Goal: Transaction & Acquisition: Purchase product/service

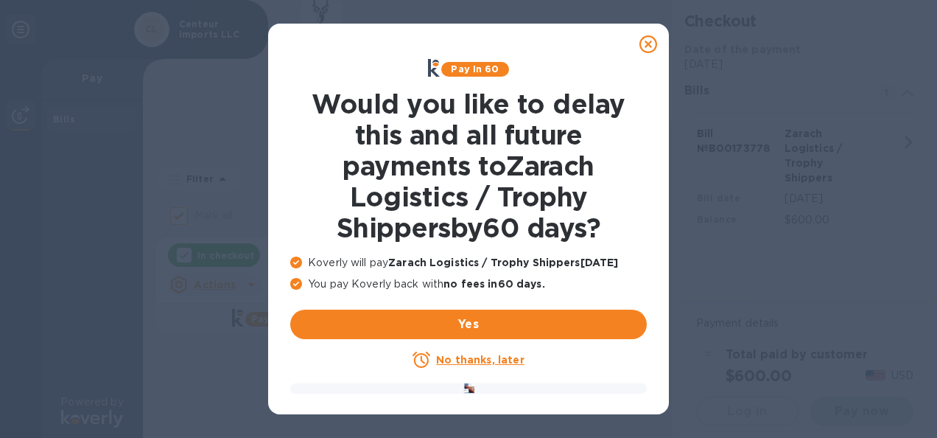
click at [471, 361] on u "No thanks, later" at bounding box center [480, 360] width 88 height 12
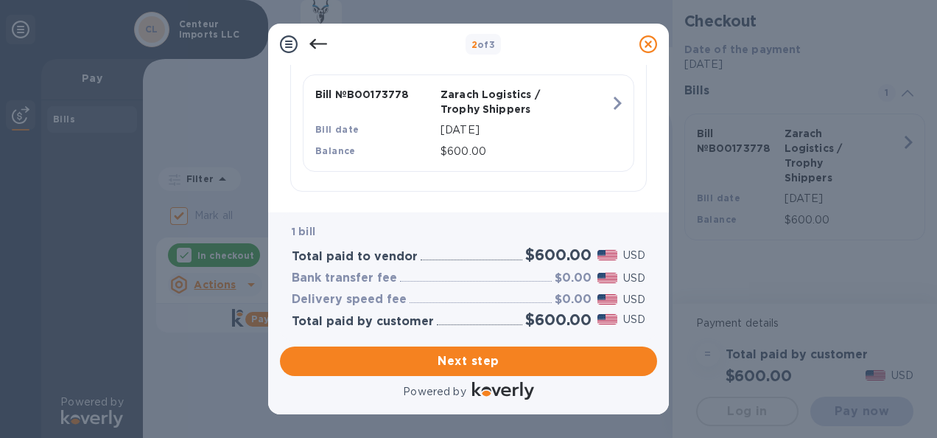
scroll to position [395, 0]
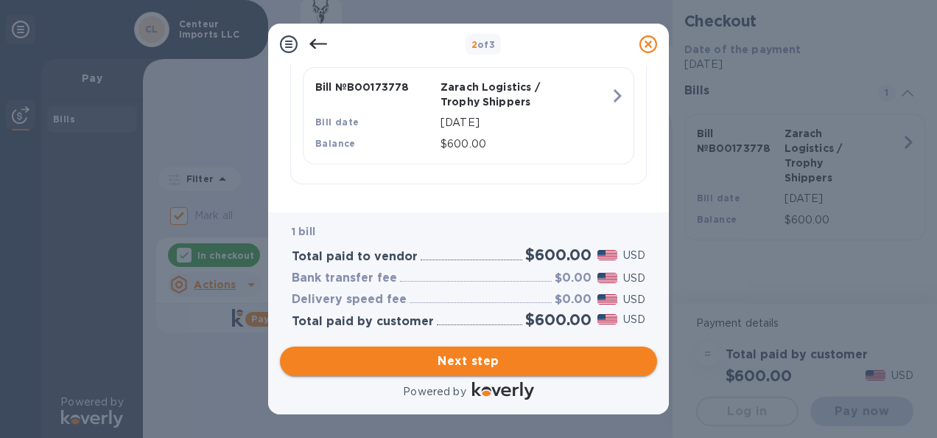
click at [467, 358] on span "Next step" at bounding box center [469, 361] width 354 height 18
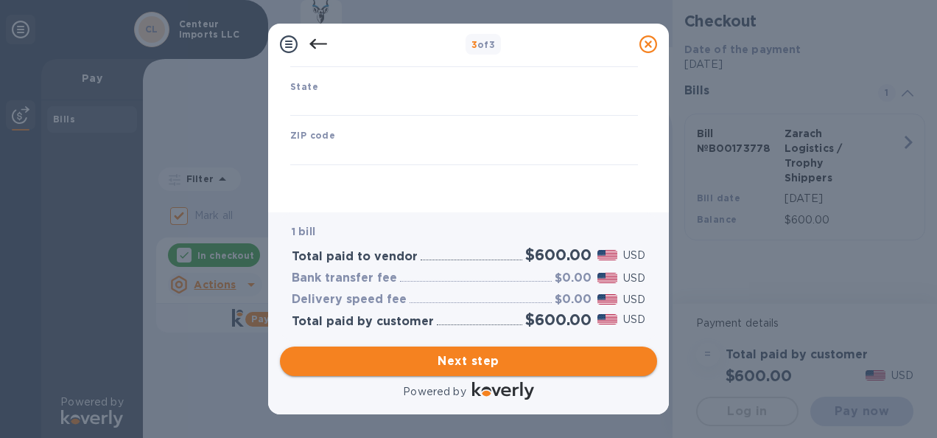
scroll to position [283, 0]
type input "United States"
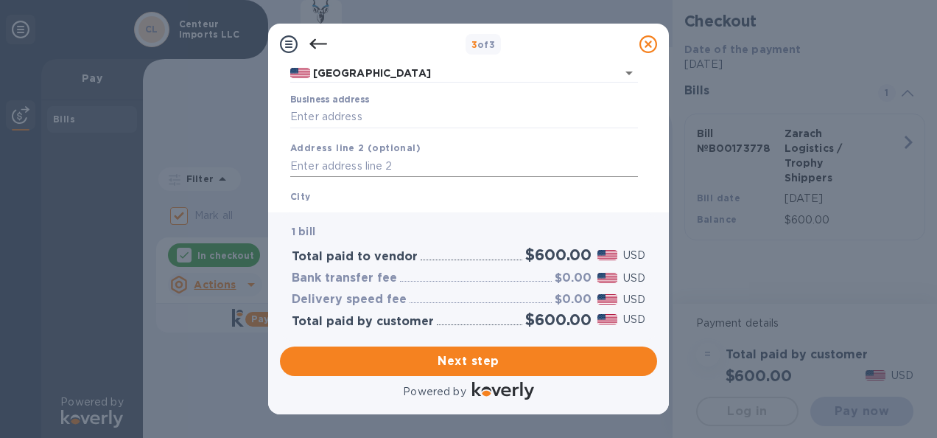
scroll to position [147, 0]
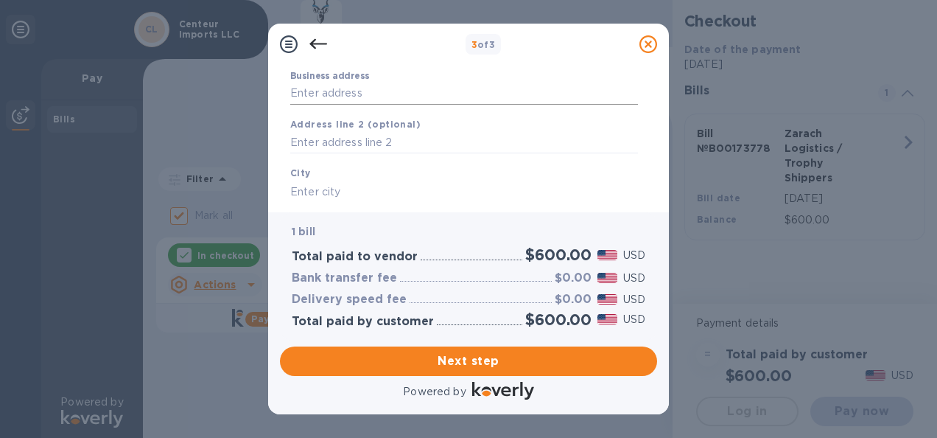
click at [362, 90] on input "Business address" at bounding box center [464, 94] width 348 height 22
type input "11 Melody Ln"
type input "Alstead"
type input "NH"
type input "03602"
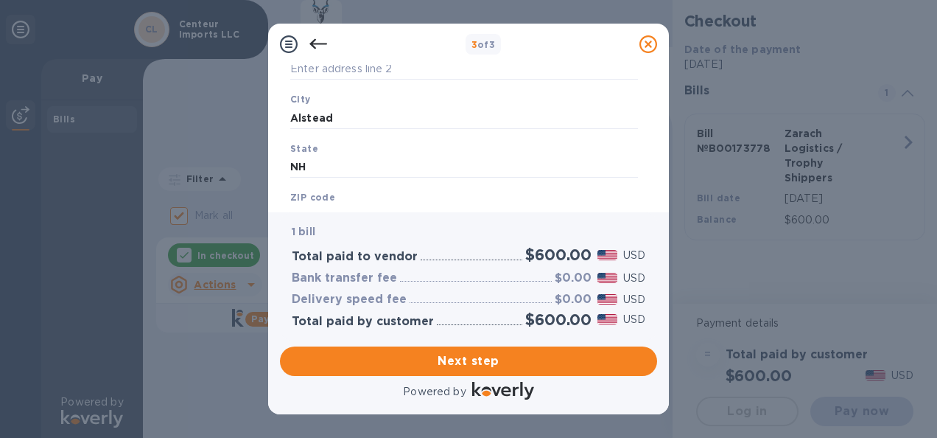
scroll to position [283, 0]
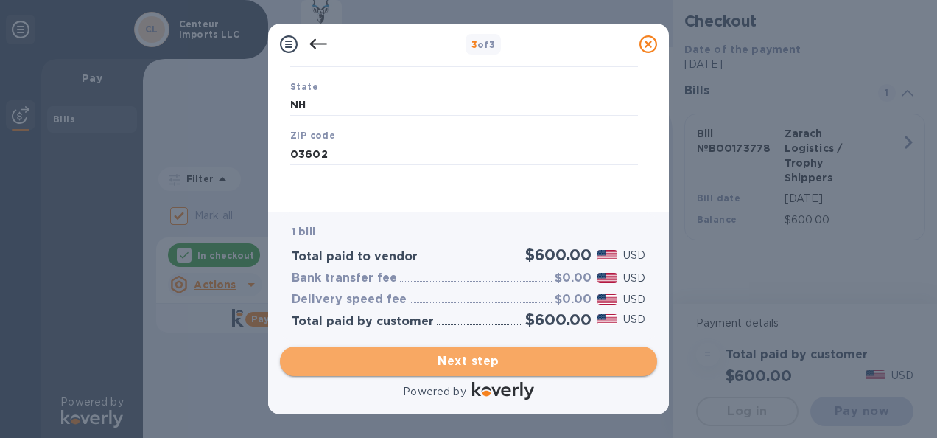
click at [473, 358] on span "Next step" at bounding box center [469, 361] width 354 height 18
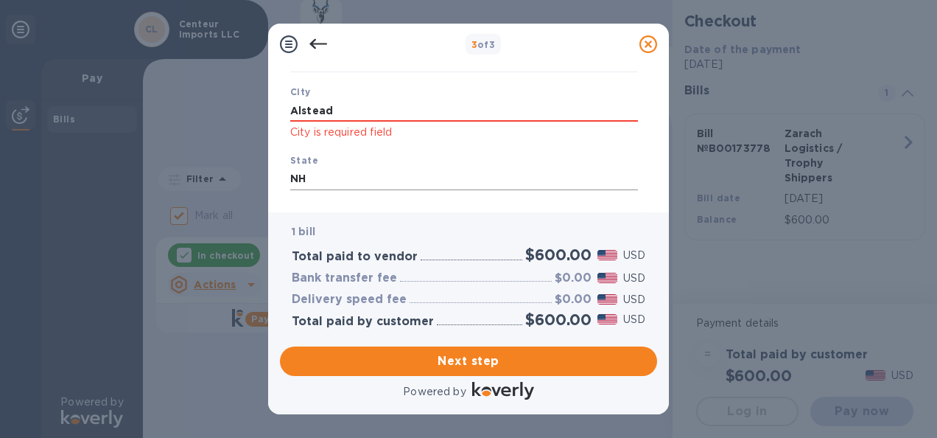
scroll to position [209, 0]
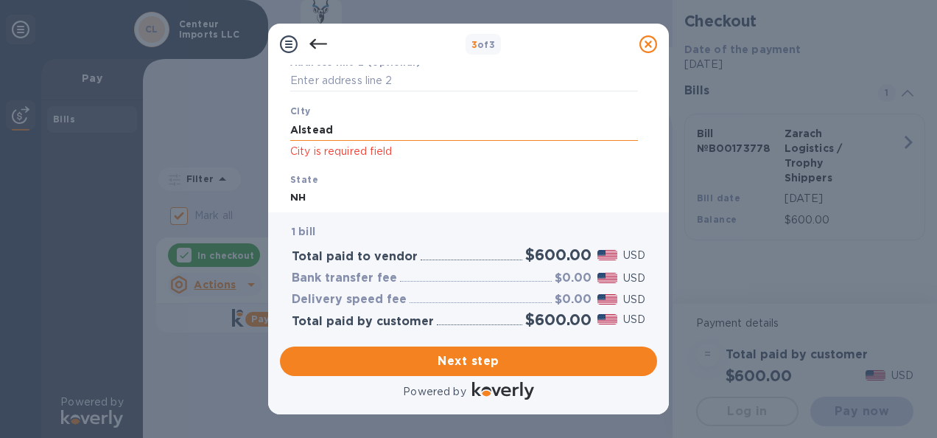
click at [360, 133] on input "Alstead" at bounding box center [464, 130] width 348 height 22
type input "Alstead"
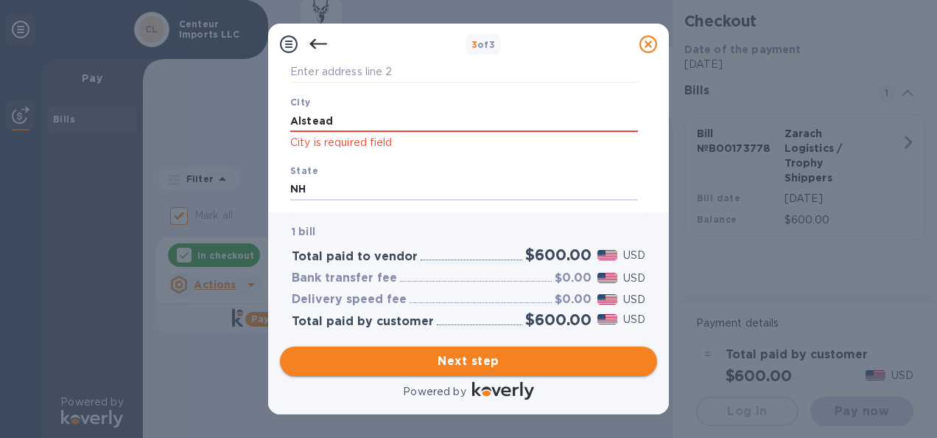
click at [480, 357] on span "Next step" at bounding box center [469, 361] width 354 height 18
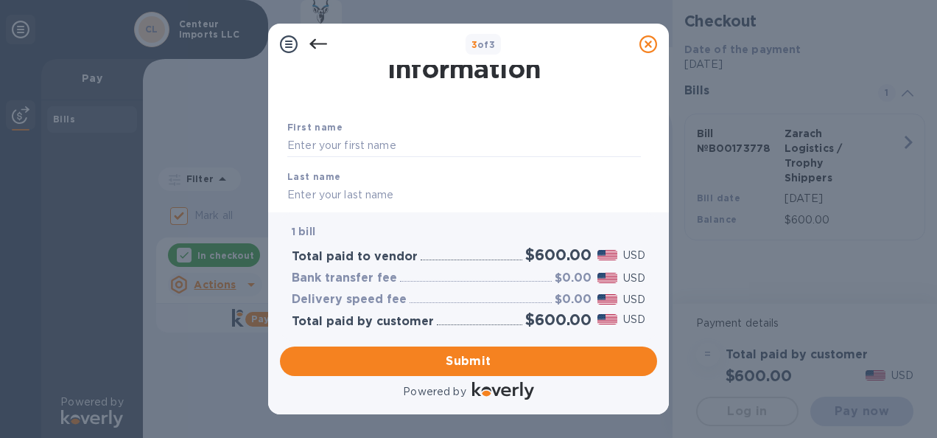
scroll to position [74, 0]
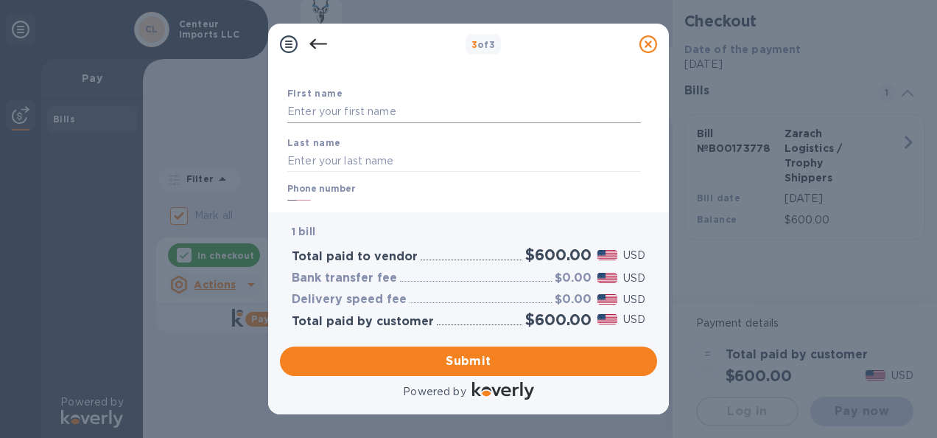
click at [388, 113] on input "text" at bounding box center [464, 112] width 354 height 22
type input "Brian"
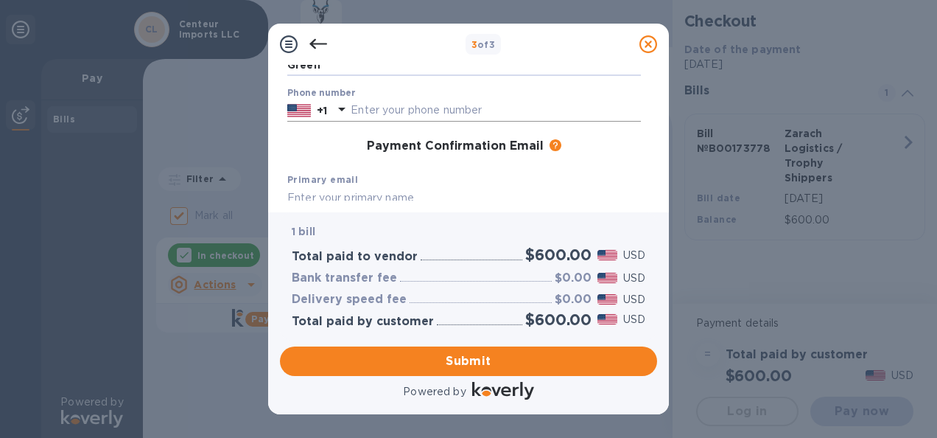
scroll to position [147, 0]
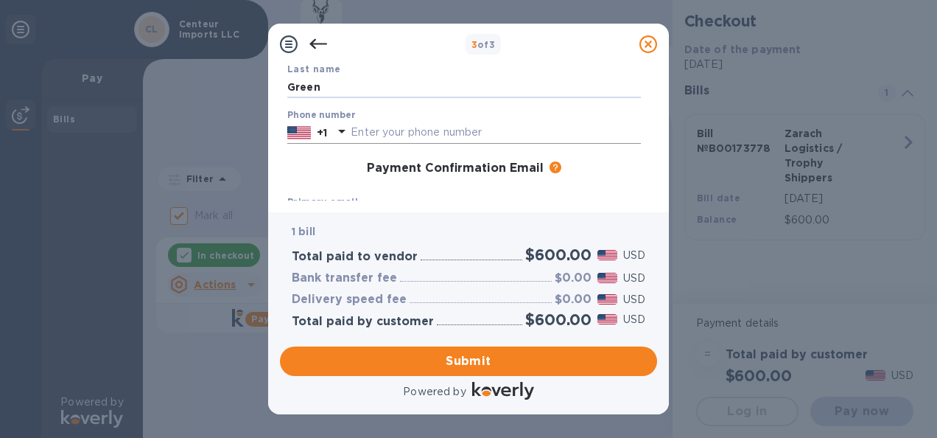
type input "Green"
click at [394, 139] on input "text" at bounding box center [496, 133] width 290 height 22
type input "6034995808"
click at [491, 105] on div "Phone number +1 6034995808" at bounding box center [463, 127] width 365 height 46
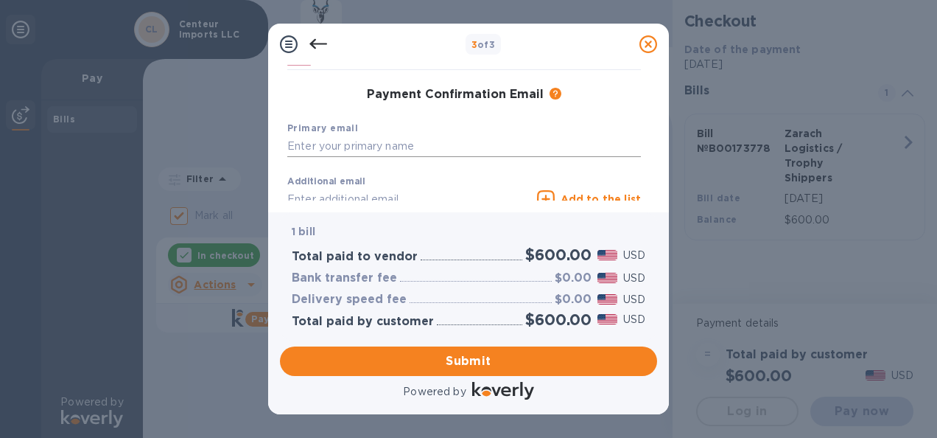
click at [402, 144] on input "text" at bounding box center [464, 147] width 354 height 22
type input "bgreen@centeurimports.com"
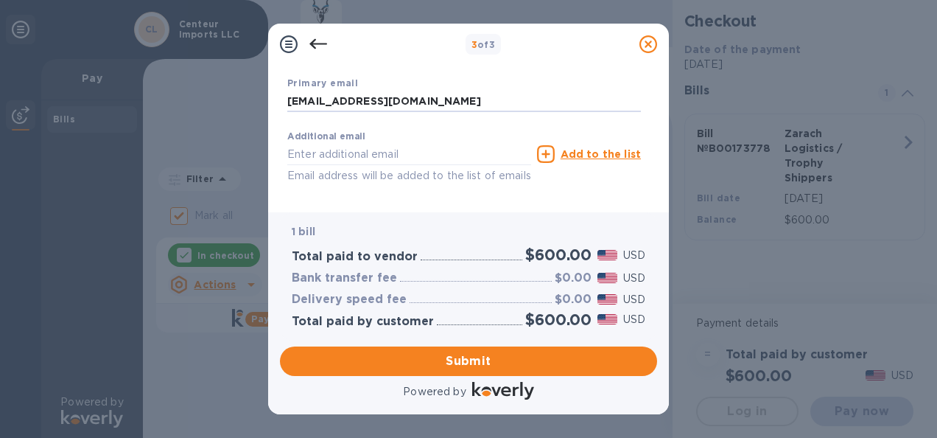
scroll to position [318, 0]
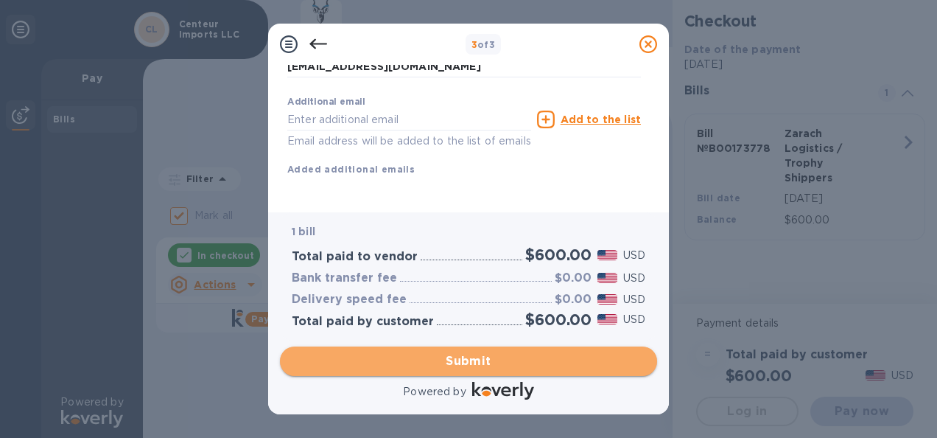
click at [474, 356] on span "Submit" at bounding box center [469, 361] width 354 height 18
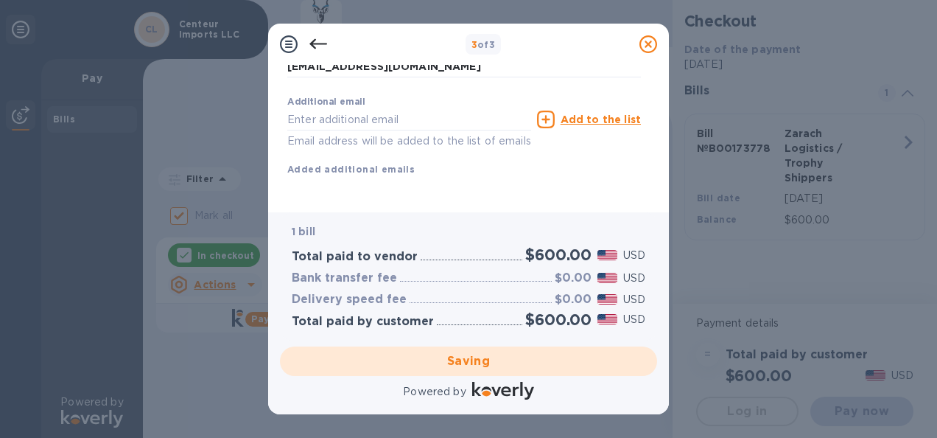
checkbox input "false"
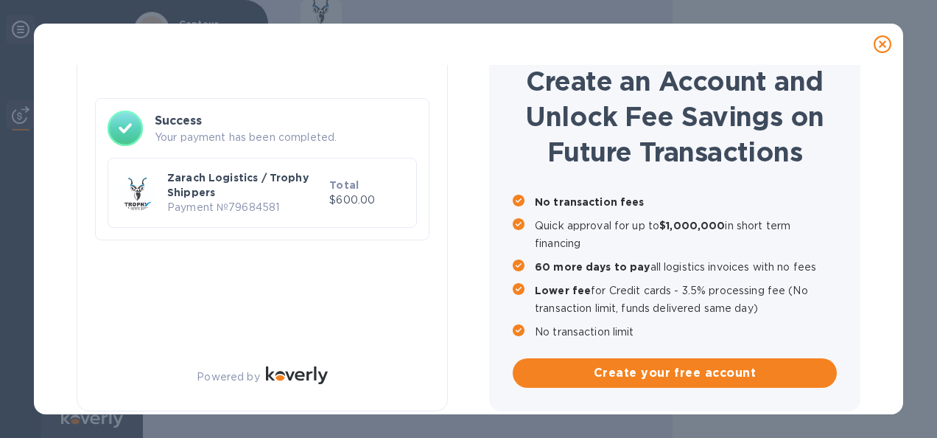
scroll to position [0, 0]
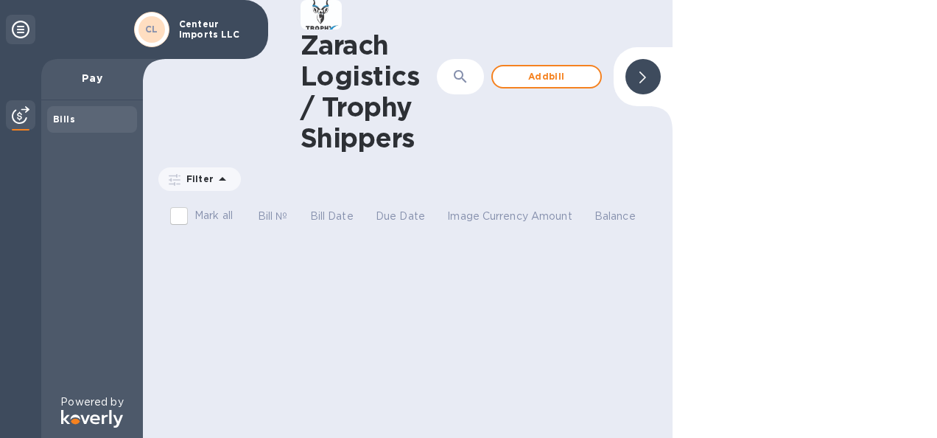
click at [87, 75] on p "Pay" at bounding box center [92, 78] width 78 height 15
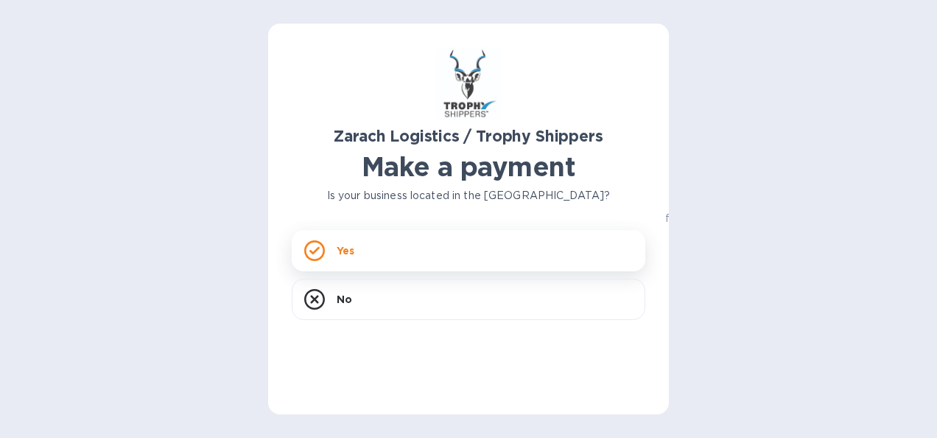
click at [346, 249] on p "Yes" at bounding box center [346, 250] width 18 height 15
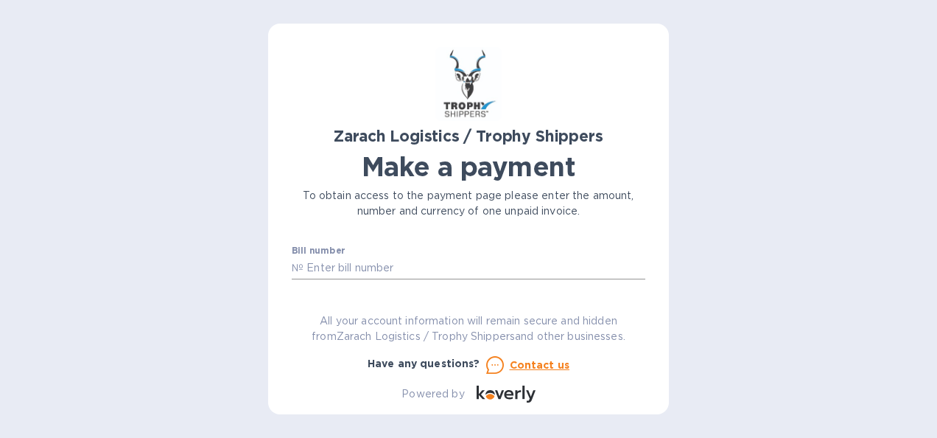
click at [418, 265] on input "text" at bounding box center [475, 268] width 342 height 22
type input "B00169947"
click at [347, 255] on input "text" at bounding box center [396, 266] width 197 height 22
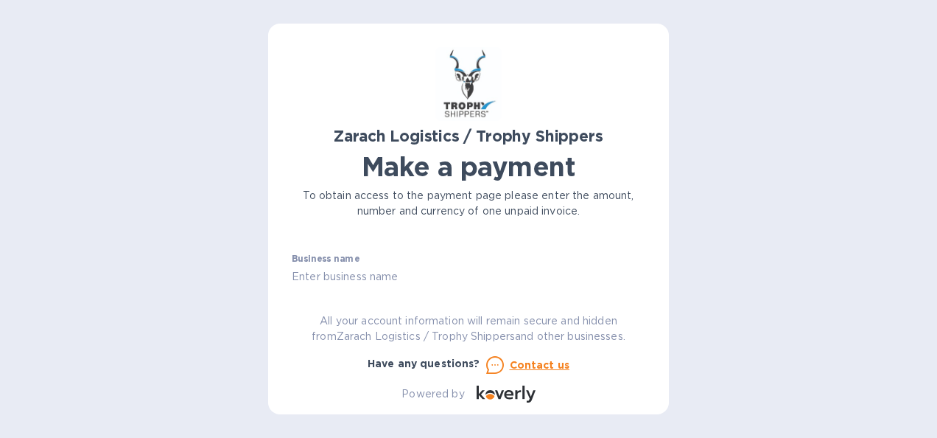
type input "1,000.00"
click at [401, 276] on input "text" at bounding box center [469, 276] width 354 height 22
type input "Centeur Imports LLC"
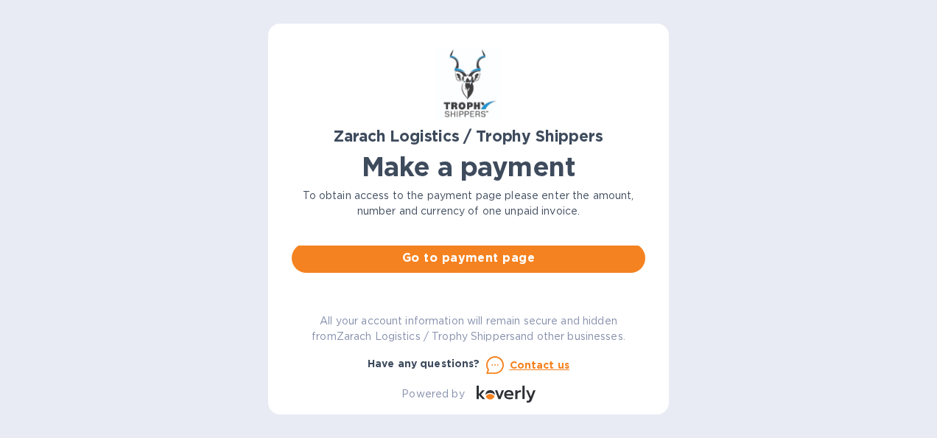
scroll to position [155, 0]
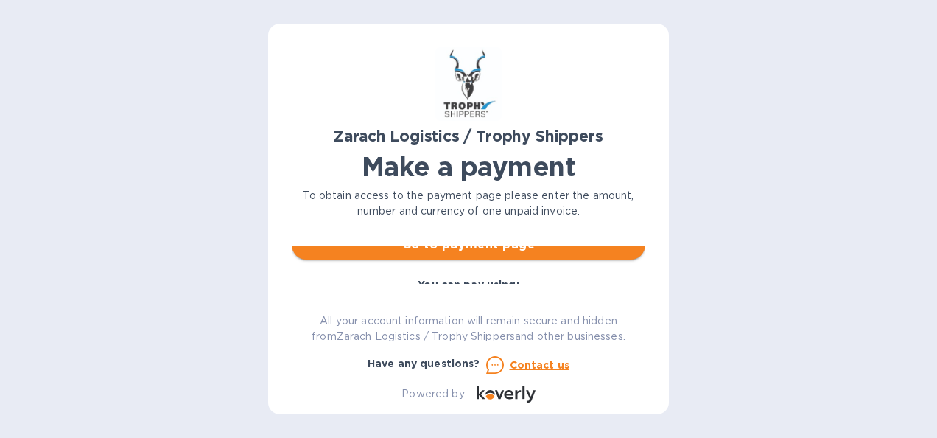
click at [499, 250] on span "Go to payment page" at bounding box center [469, 245] width 330 height 18
